Goal: Go to known website: Go to known website

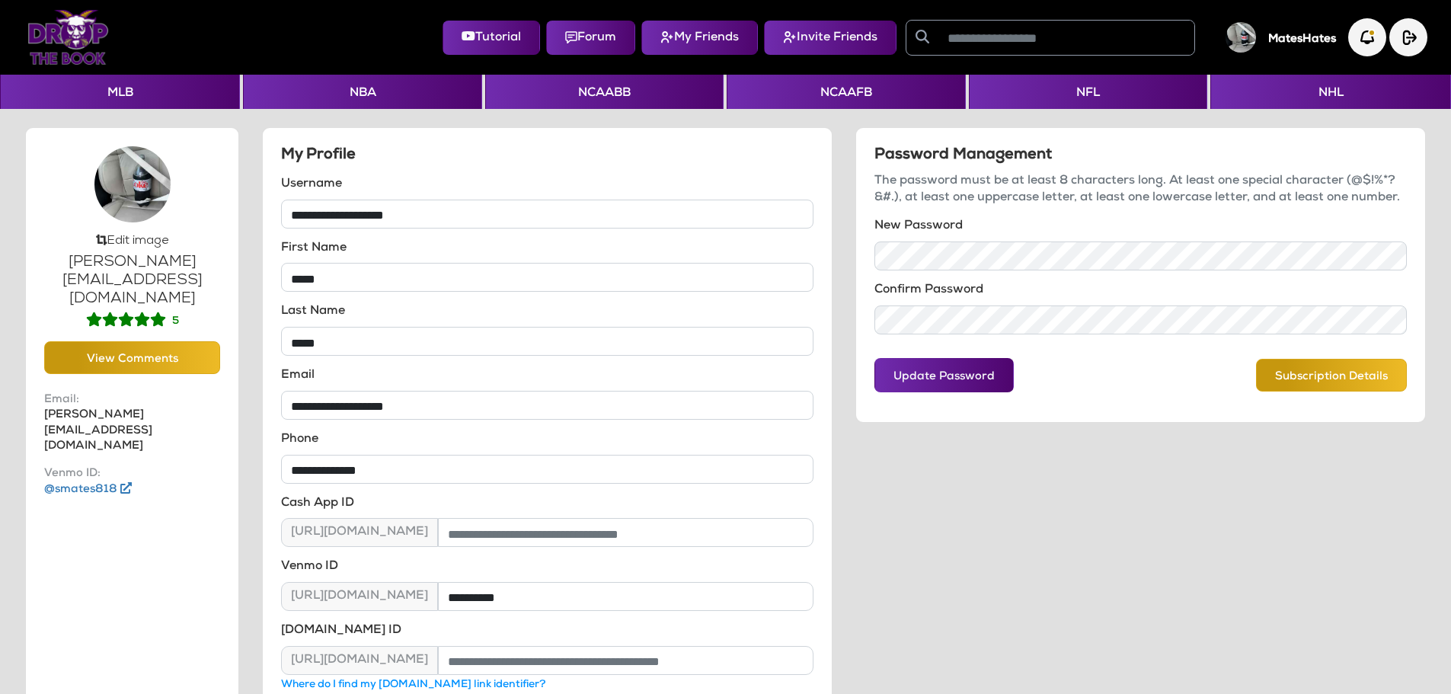
click at [68, 40] on img at bounding box center [67, 37] width 81 height 55
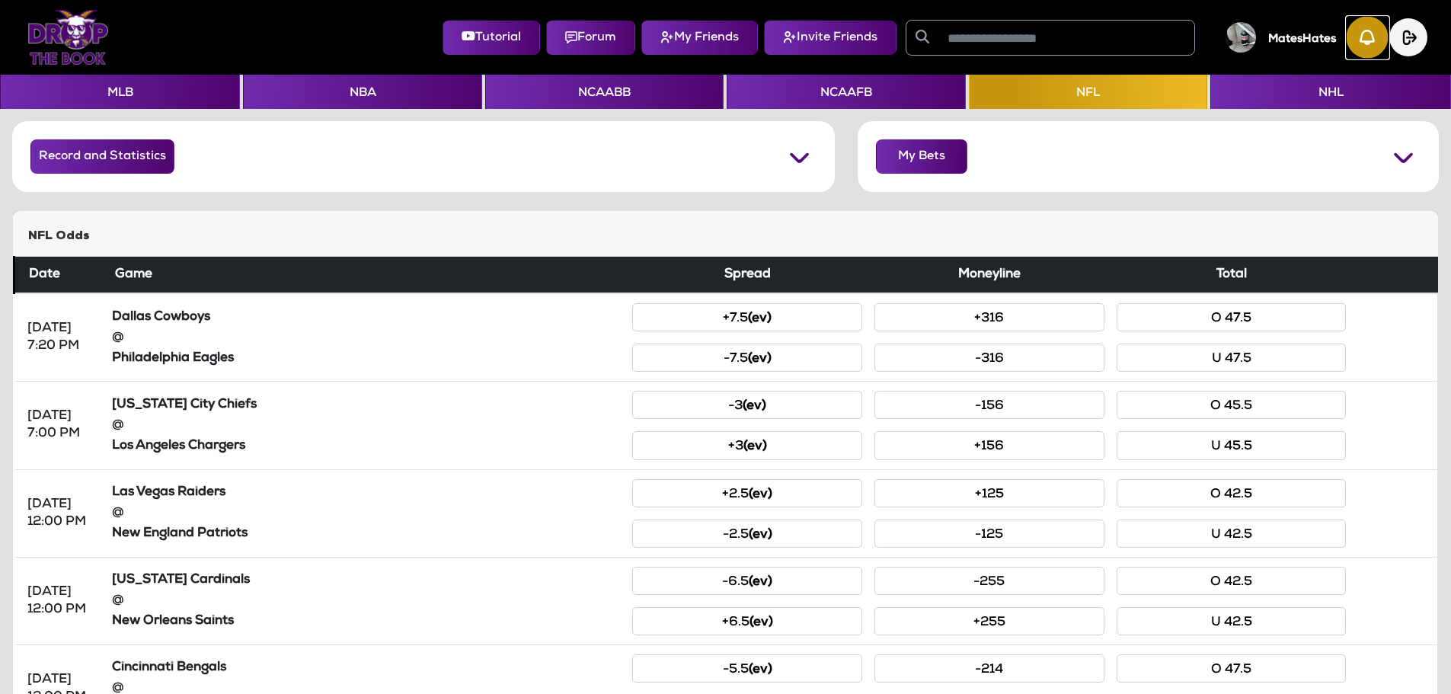
click at [1355, 40] on img "button" at bounding box center [1367, 38] width 42 height 42
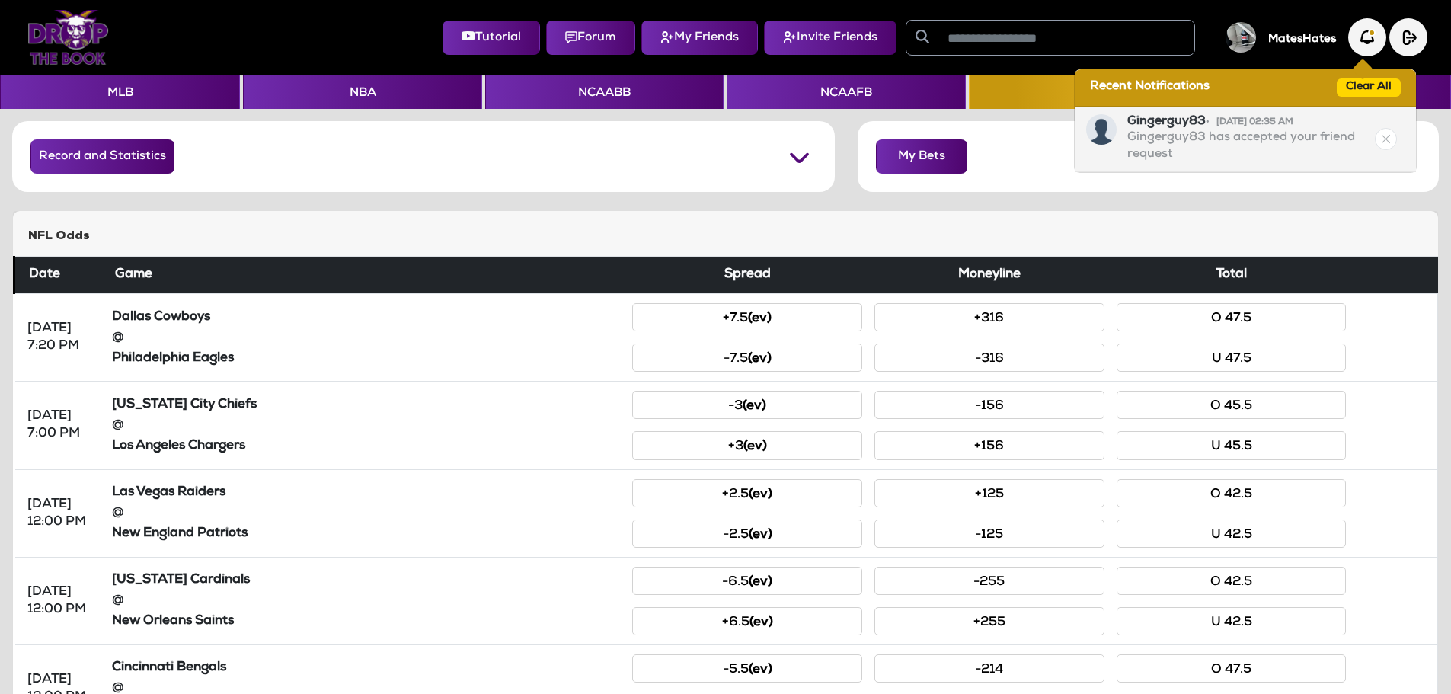
click at [1384, 143] on img at bounding box center [1385, 139] width 22 height 22
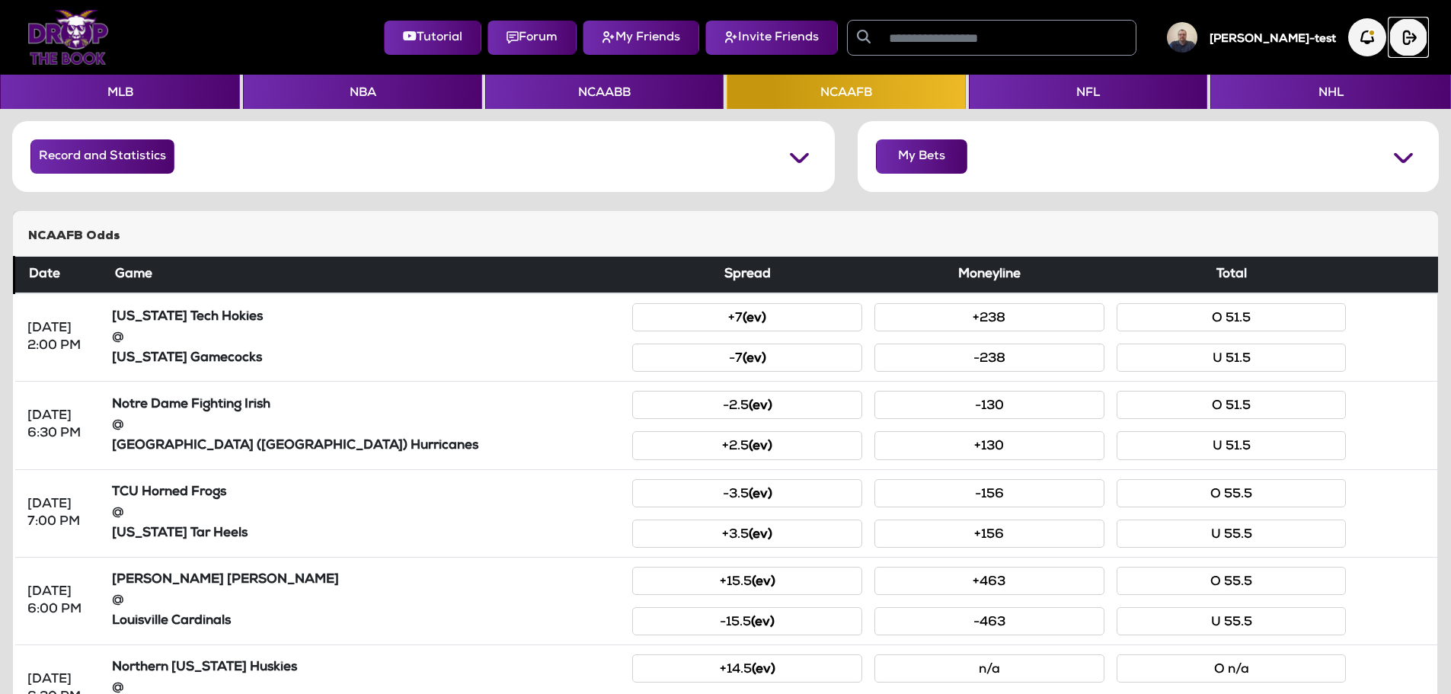
click at [1404, 37] on img "button" at bounding box center [1408, 37] width 38 height 38
